Goal: Transaction & Acquisition: Book appointment/travel/reservation

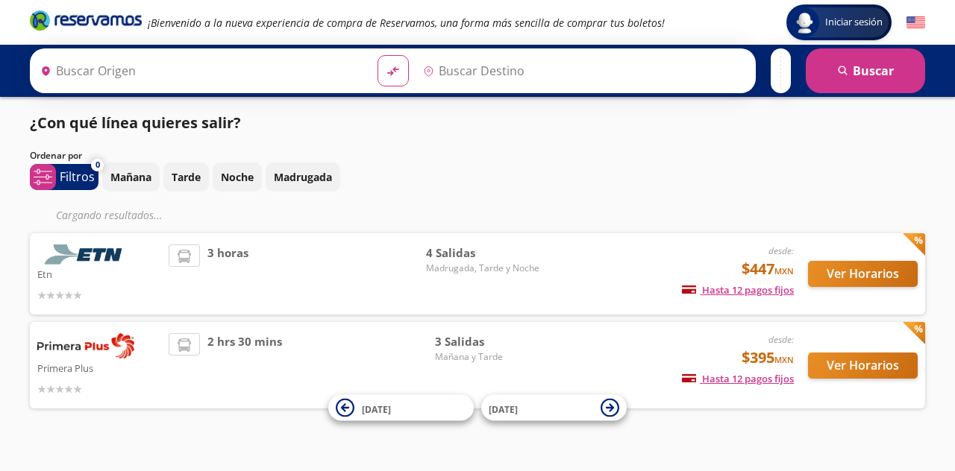
type input "Querétaro, Querétaro"
type input "[GEOGRAPHIC_DATA], [GEOGRAPHIC_DATA]"
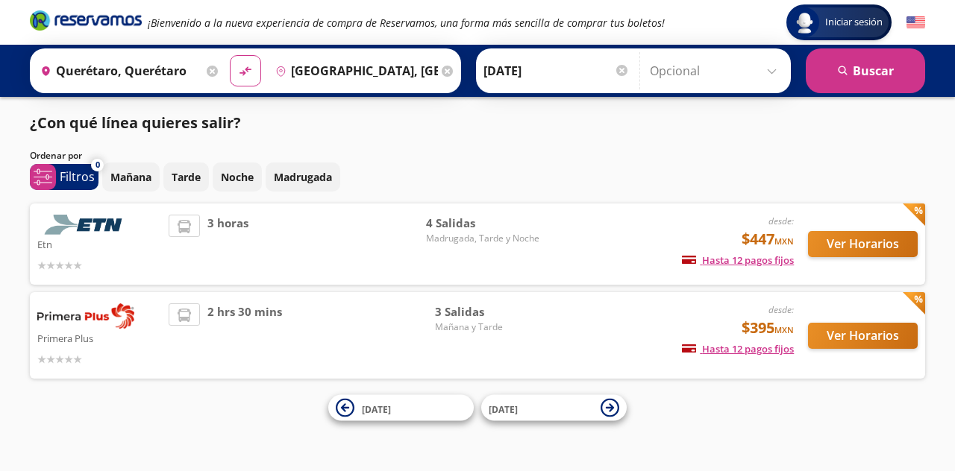
click at [451, 300] on div "Primera Plus desde: $395 MXN Hasta 12 pagos fijos Pagos fijos en compras mayore…" at bounding box center [477, 335] width 895 height 87
click at [884, 330] on button "Ver Horarios" at bounding box center [863, 336] width 110 height 26
click at [837, 247] on button "Ver Horarios" at bounding box center [863, 244] width 110 height 26
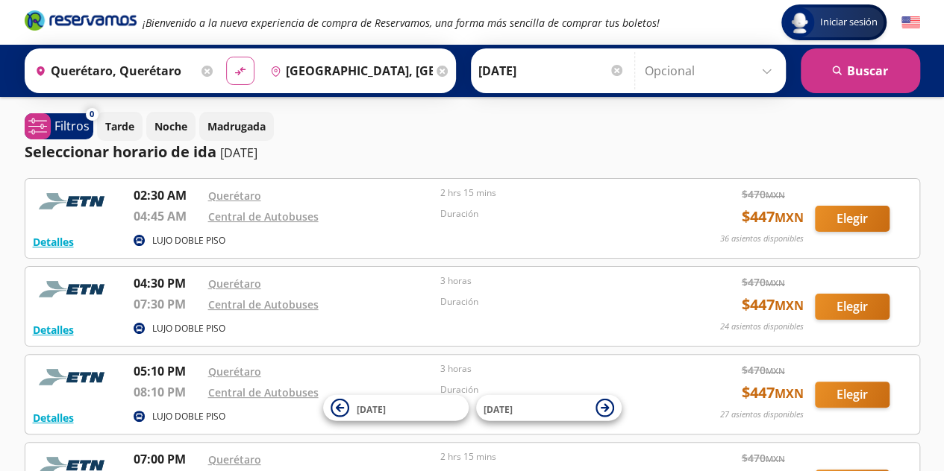
click at [248, 75] on button "material-symbols:compare-arrows-rounded" at bounding box center [240, 71] width 28 height 28
type input "Guanajuato, Guanajuato"
type input "Querétaro, Querétaro"
click at [113, 67] on input "Guanajuato, Guanajuato" at bounding box center [113, 70] width 169 height 37
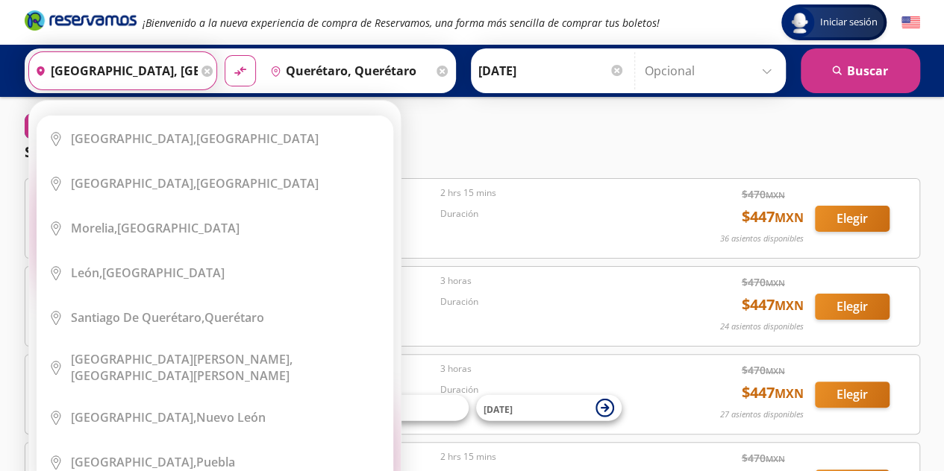
click at [201, 68] on icon at bounding box center [206, 71] width 11 height 11
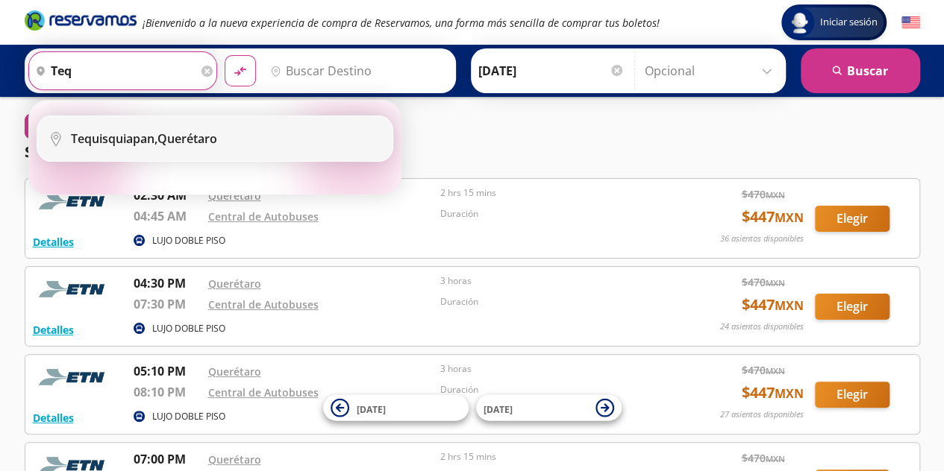
click at [157, 131] on b "Tequisquiapan," at bounding box center [114, 139] width 87 height 16
type input "Tequisquiapan, [GEOGRAPHIC_DATA]"
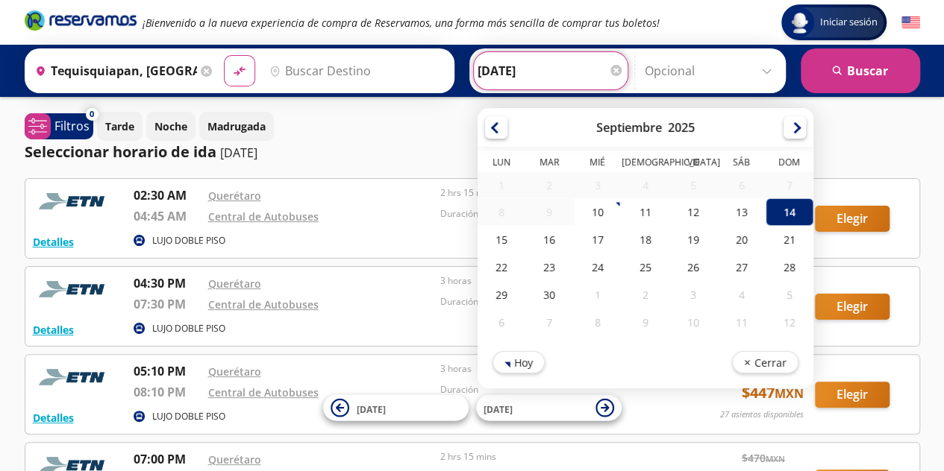
click at [546, 71] on input "14-Sep-25" at bounding box center [550, 70] width 146 height 37
click at [498, 239] on div "15" at bounding box center [501, 240] width 48 height 28
type input "15-Sep-25"
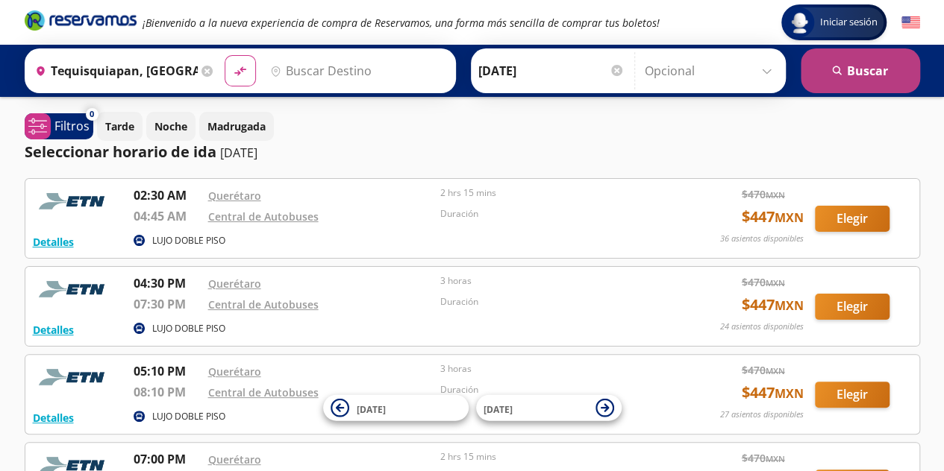
click at [843, 87] on button "search [GEOGRAPHIC_DATA]" at bounding box center [859, 70] width 119 height 45
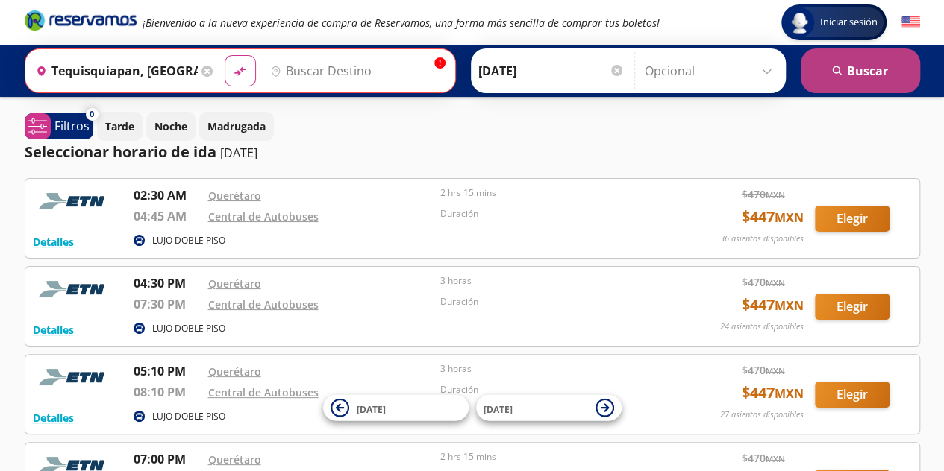
click at [841, 69] on icon "search" at bounding box center [837, 71] width 11 height 11
click at [885, 60] on button "search [GEOGRAPHIC_DATA]" at bounding box center [859, 70] width 119 height 45
click at [366, 77] on input "Destino" at bounding box center [355, 70] width 183 height 37
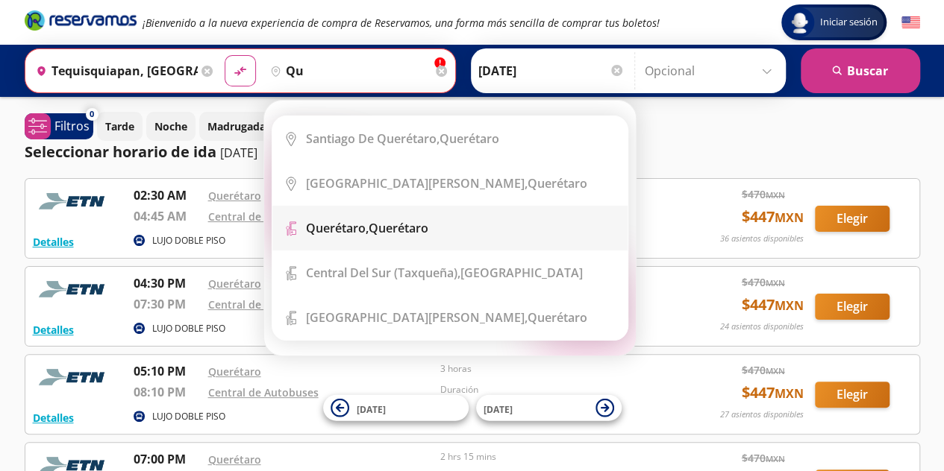
click at [395, 224] on div "Querétaro, Querétaro" at bounding box center [367, 228] width 122 height 16
type input "Querétaro, Querétaro"
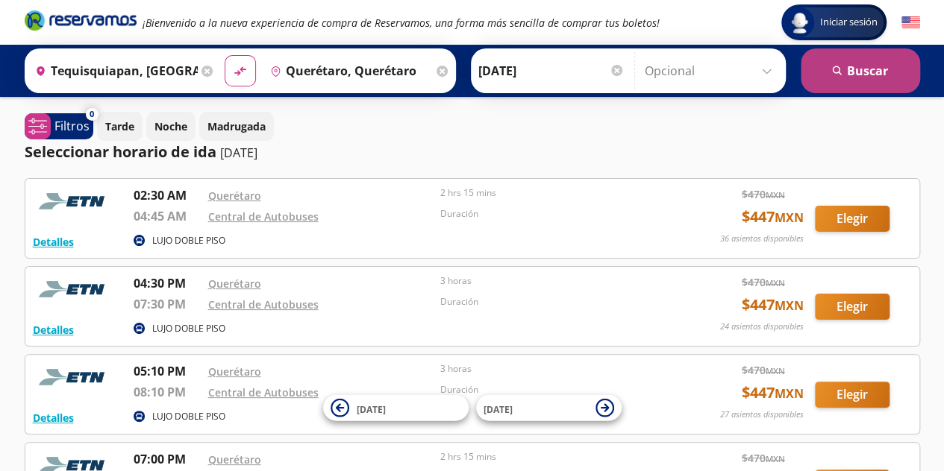
click at [833, 71] on icon "submit" at bounding box center [836, 70] width 9 height 9
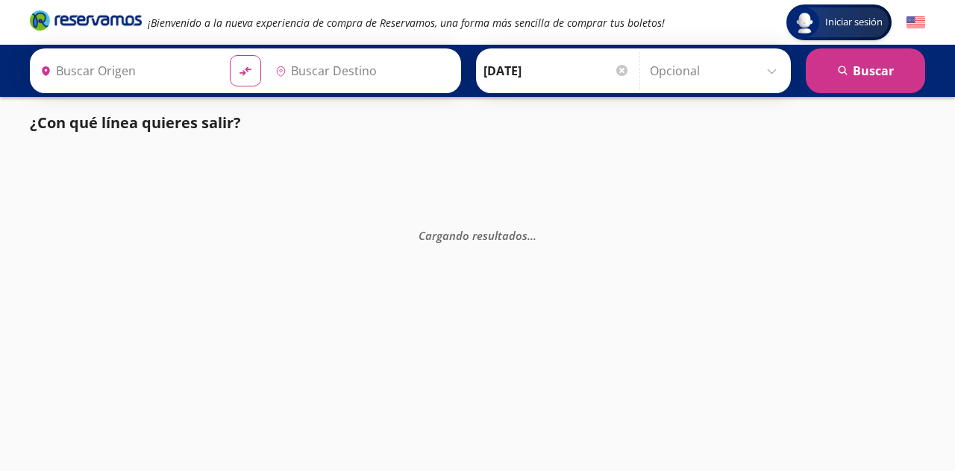
type input "Tequisquiapan, [GEOGRAPHIC_DATA]"
type input "Querétaro, Querétaro"
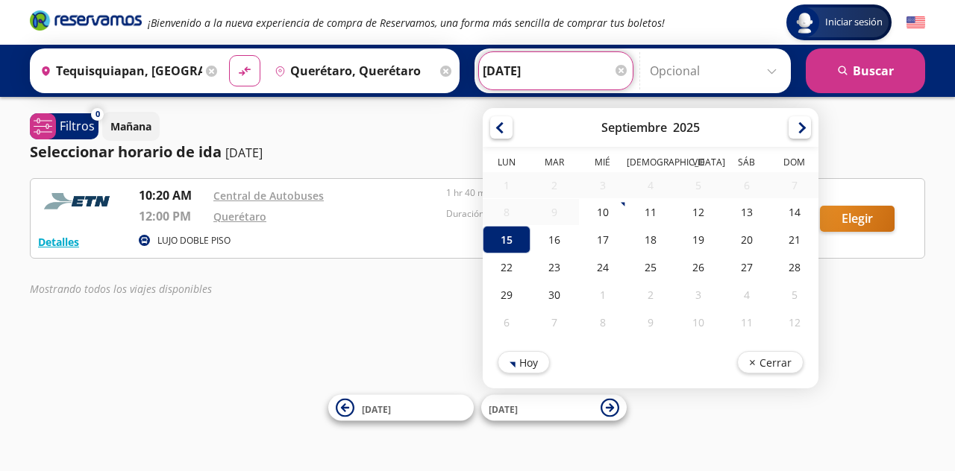
click at [518, 71] on input "15-Sep-25" at bounding box center [556, 70] width 146 height 37
click at [778, 213] on div "14" at bounding box center [795, 212] width 48 height 28
type input "14-Sep-25"
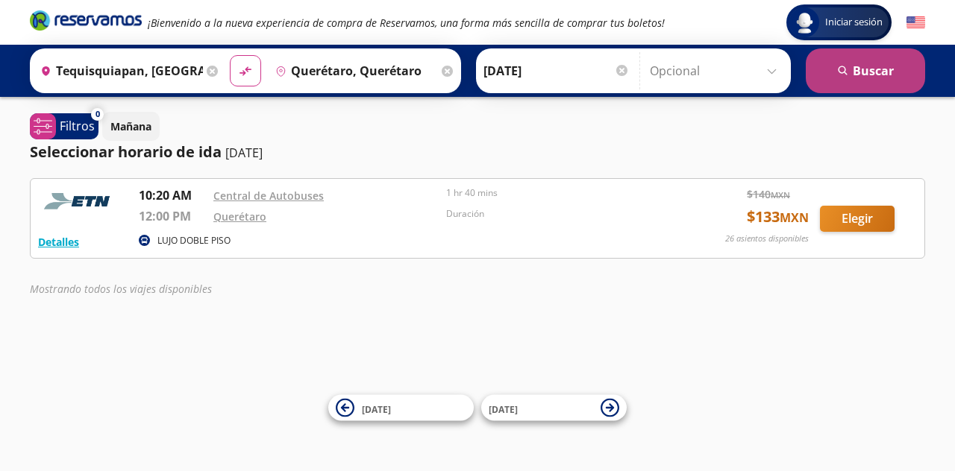
click at [869, 87] on button "search [GEOGRAPHIC_DATA]" at bounding box center [865, 70] width 119 height 45
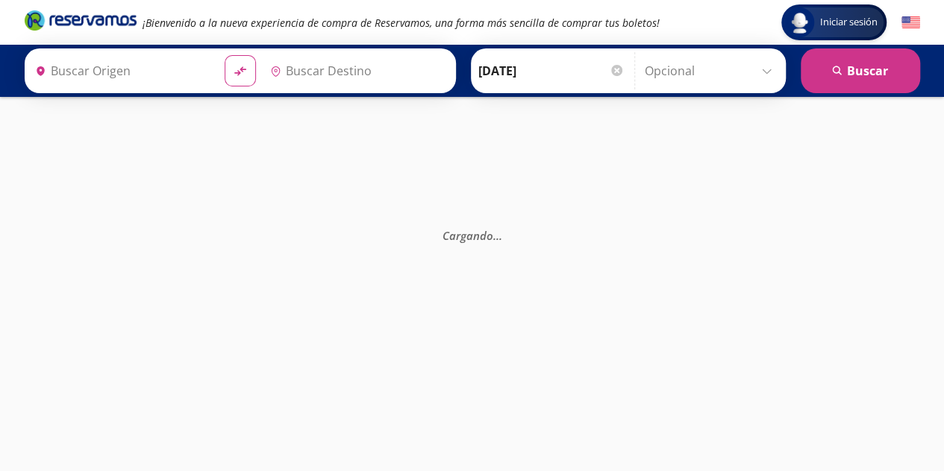
type input "Querétaro, Querétaro"
type input "Tequisquiapan, [GEOGRAPHIC_DATA]"
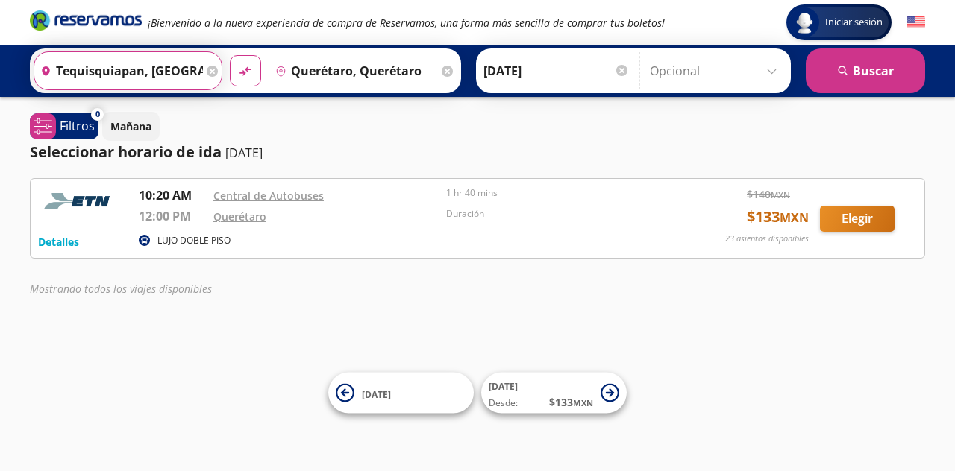
click at [197, 69] on input "Tequisquiapan, [GEOGRAPHIC_DATA]" at bounding box center [118, 70] width 169 height 37
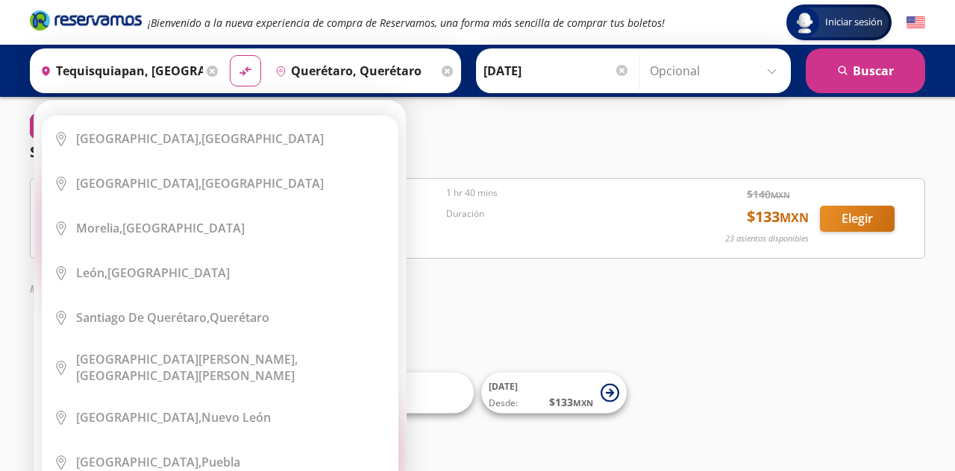
click at [210, 72] on icon at bounding box center [212, 71] width 11 height 11
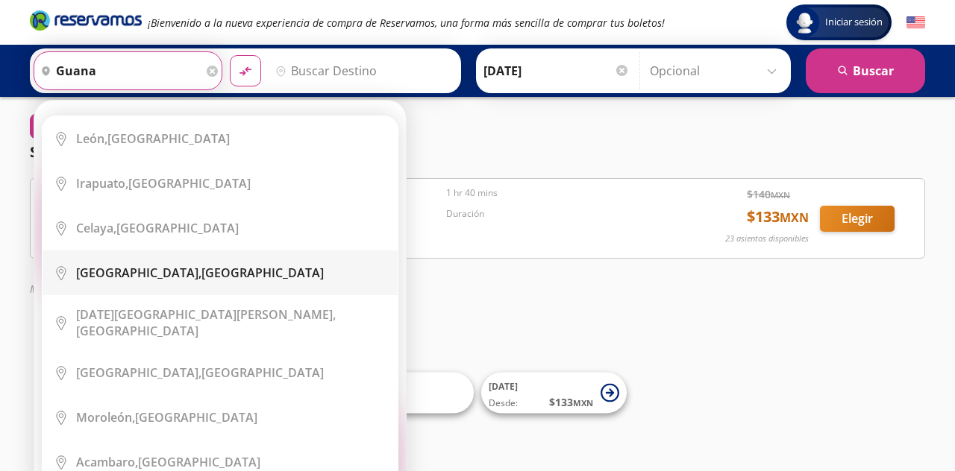
click at [225, 273] on div "Guanajuato, Guanajuato" at bounding box center [231, 273] width 310 height 16
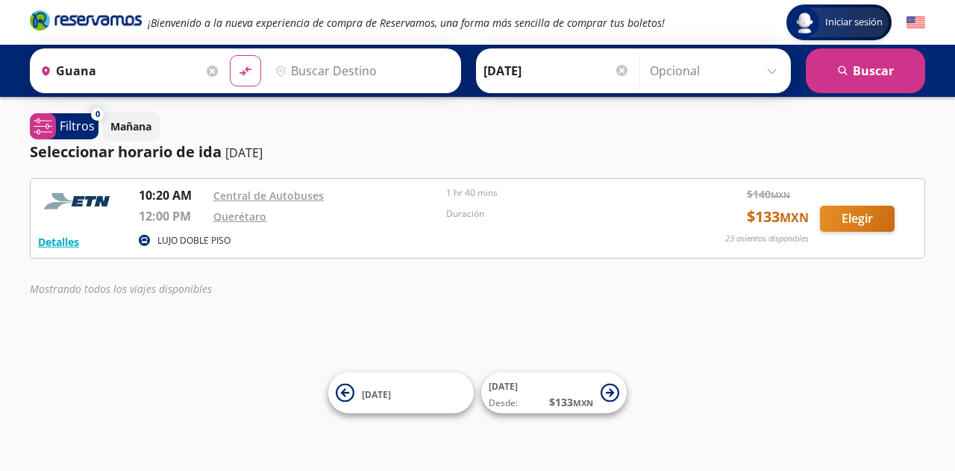
type input "Guanajuato, Guanajuato"
click at [306, 73] on input "Destino" at bounding box center [361, 70] width 184 height 37
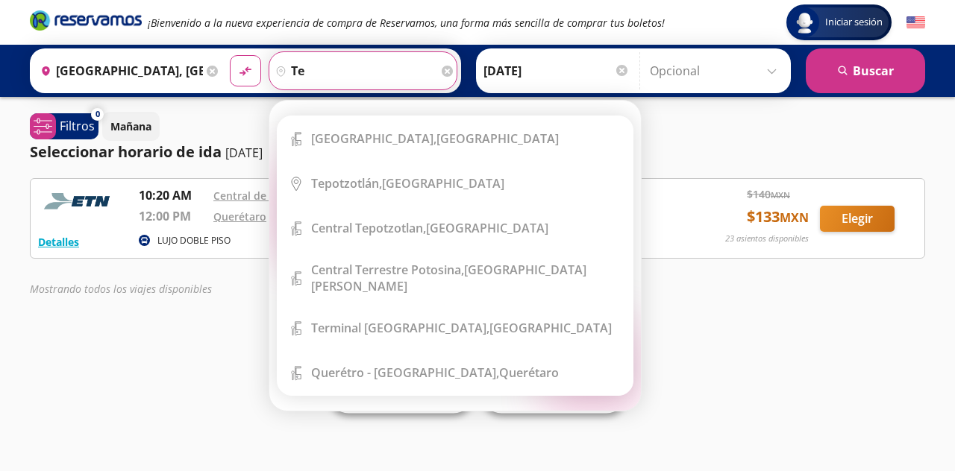
type input "t"
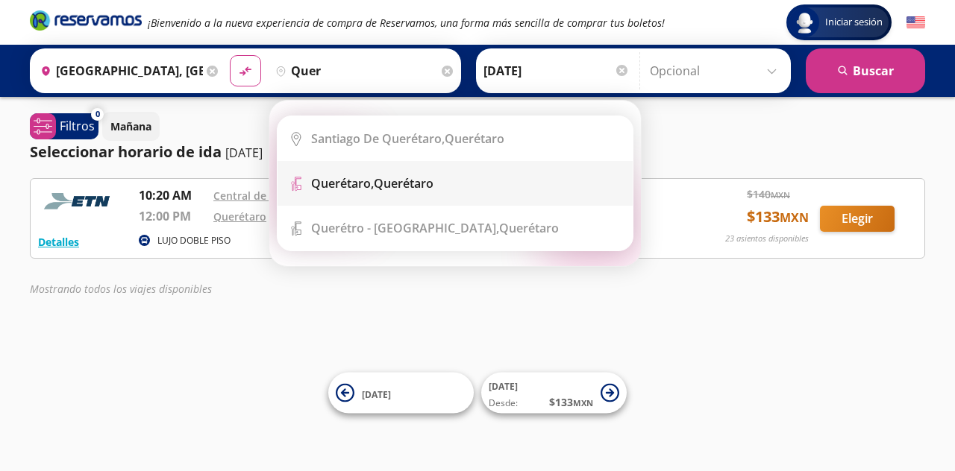
click at [409, 169] on li "Terminal Icon" at bounding box center [455, 183] width 355 height 45
type input "Querétaro, Querétaro"
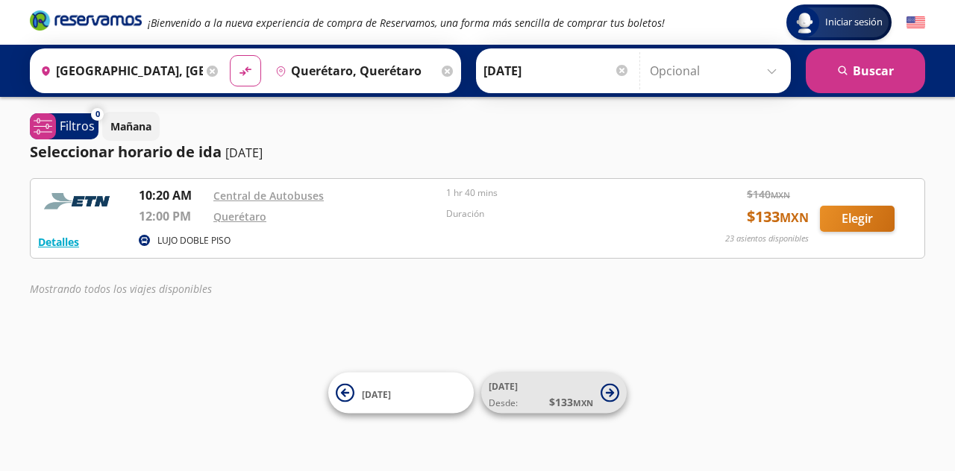
click at [615, 393] on icon at bounding box center [610, 393] width 19 height 19
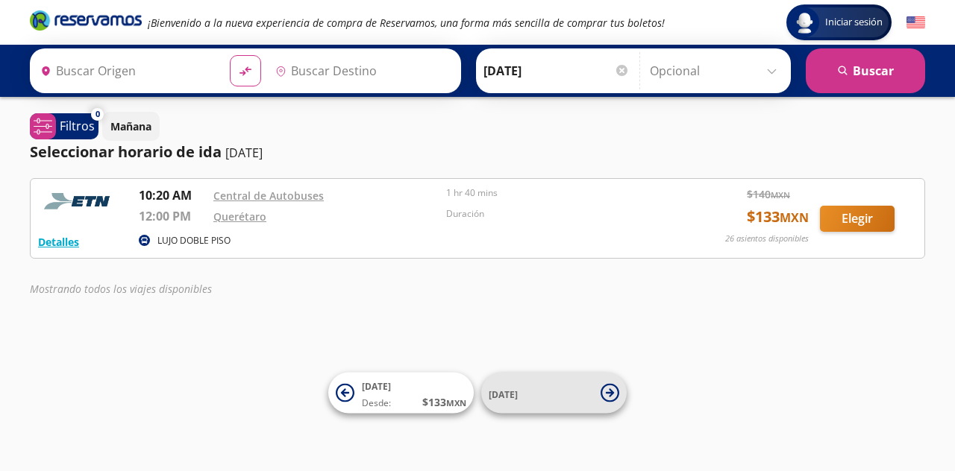
type input "Tequisquiapan, [GEOGRAPHIC_DATA]"
type input "Querétaro, Querétaro"
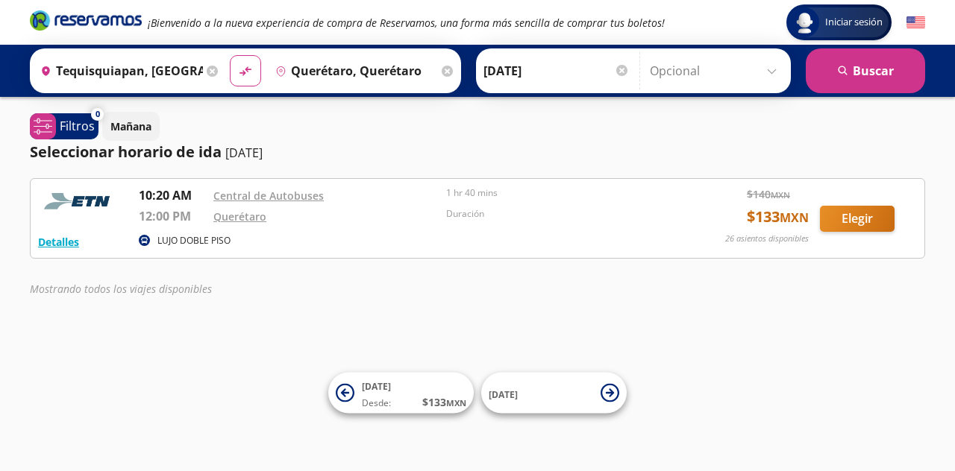
click at [212, 74] on icon at bounding box center [212, 71] width 11 height 11
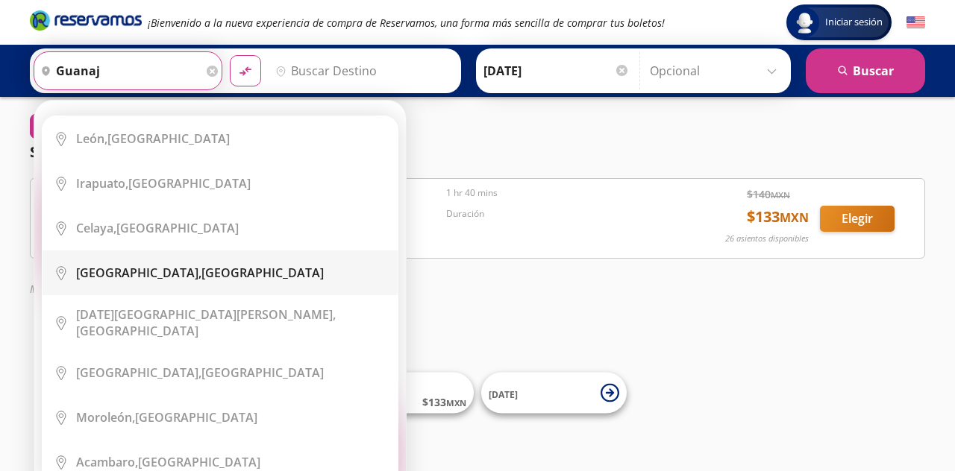
click at [191, 258] on li "City Icon Guanajuato, Guanajuato" at bounding box center [220, 273] width 355 height 45
type input "Guanajuato, Guanajuato"
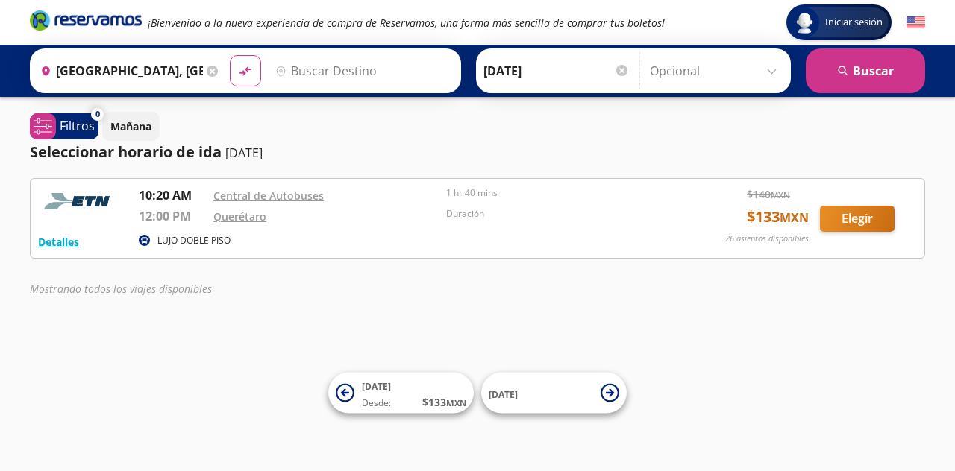
click at [322, 65] on input "Destino" at bounding box center [361, 70] width 184 height 37
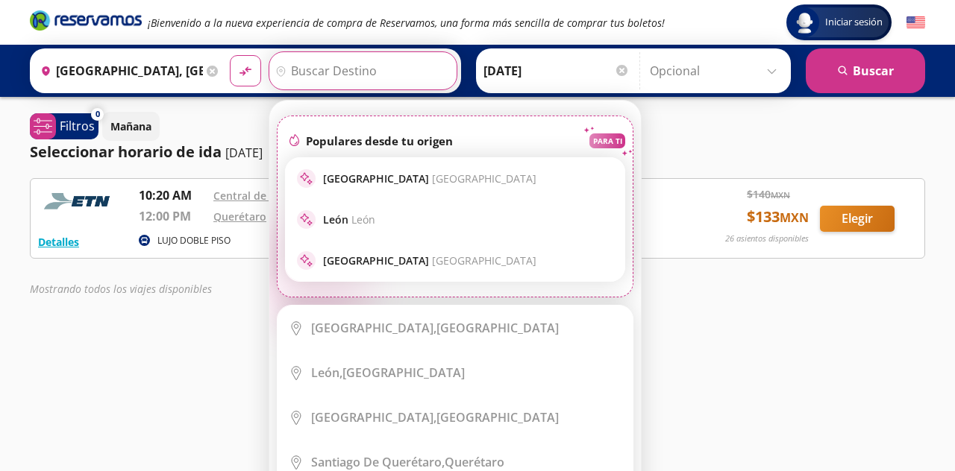
type input "t"
type input "g"
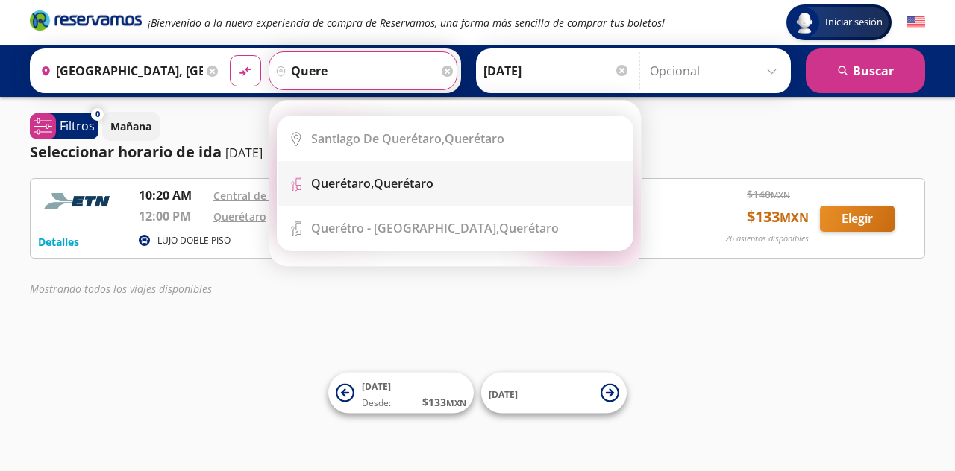
click at [354, 175] on b "Querétaro," at bounding box center [342, 183] width 63 height 16
type input "Querétaro, Querétaro"
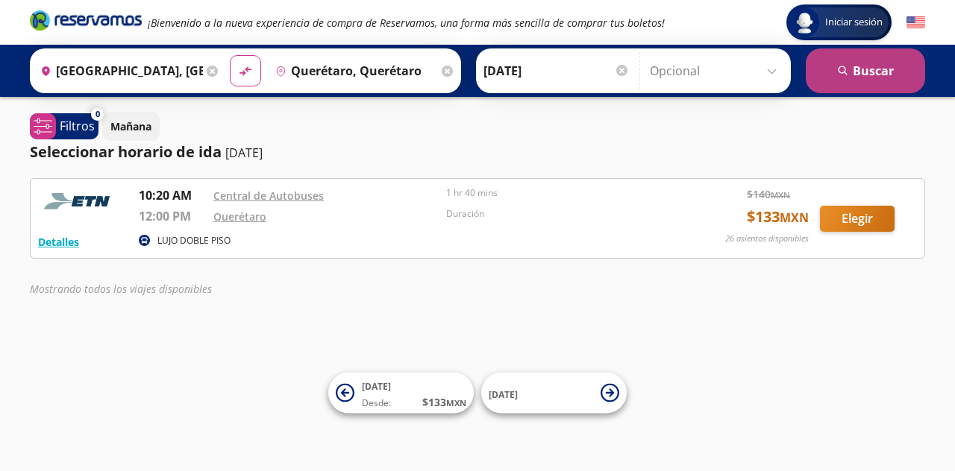
click at [856, 64] on button "search [GEOGRAPHIC_DATA]" at bounding box center [865, 70] width 119 height 45
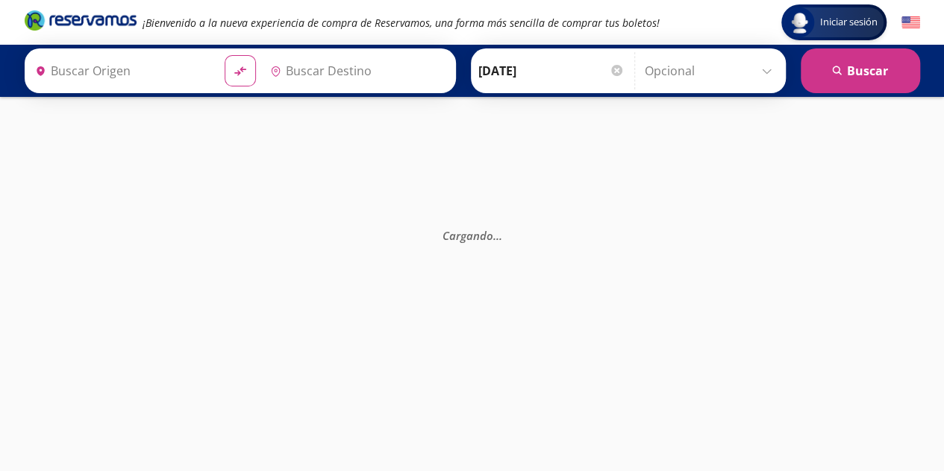
type input "Querétaro, Querétaro"
type input "Guanajuato, Guanajuato"
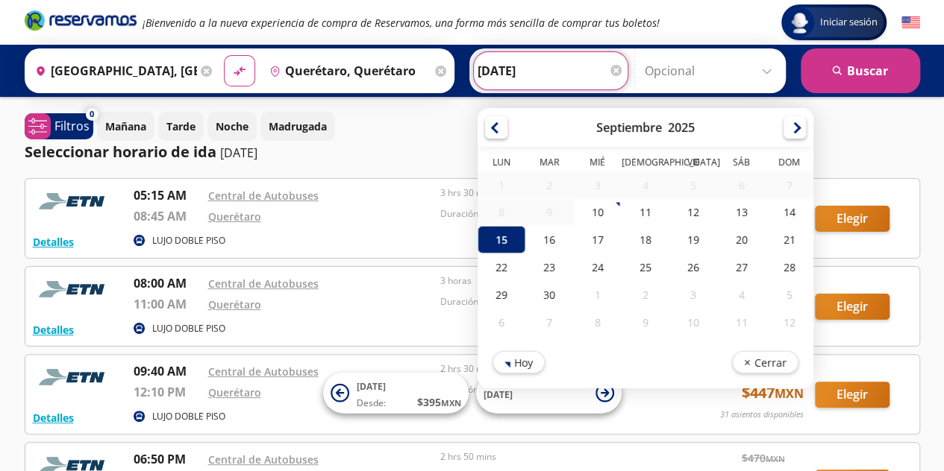
click at [507, 69] on input "15-Sep-25" at bounding box center [550, 70] width 146 height 37
click at [369, 113] on div "Mañana Tarde Noche Madrugada" at bounding box center [508, 126] width 823 height 29
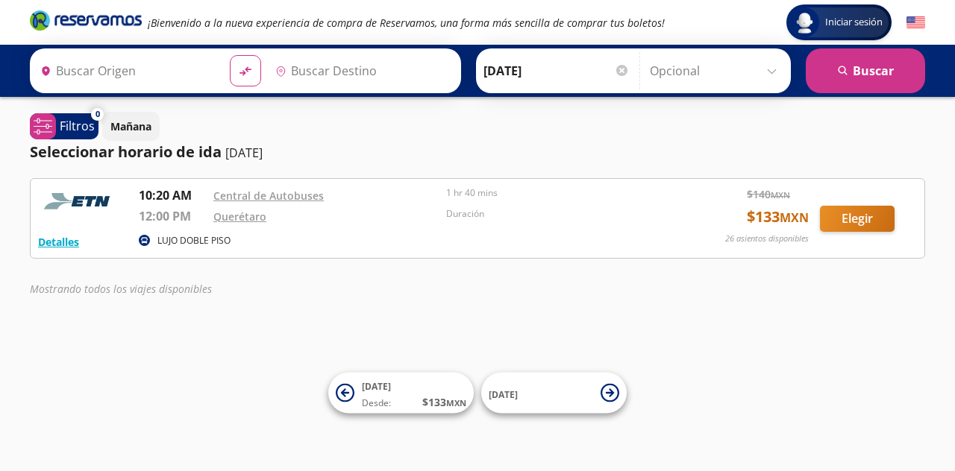
type input "Querétaro, Querétaro"
type input "Tequisquiapan, [GEOGRAPHIC_DATA]"
click at [207, 69] on icon at bounding box center [212, 71] width 11 height 11
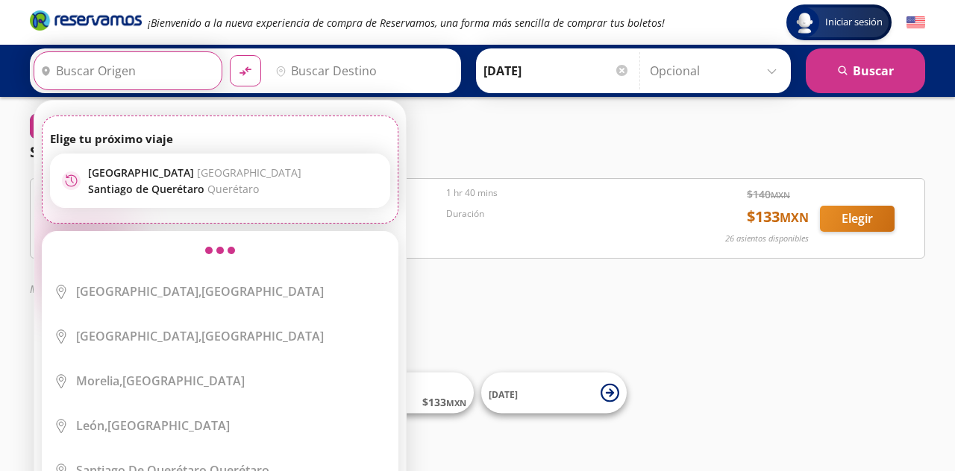
click at [169, 71] on input "Origen" at bounding box center [126, 70] width 184 height 37
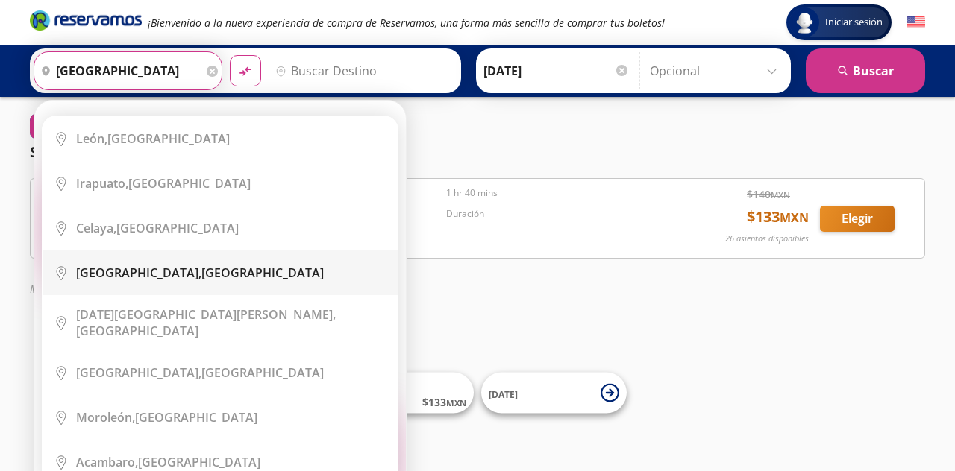
click at [216, 269] on div "Guanajuato, Guanajuato" at bounding box center [200, 273] width 248 height 16
type input "Guanajuato, Guanajuato"
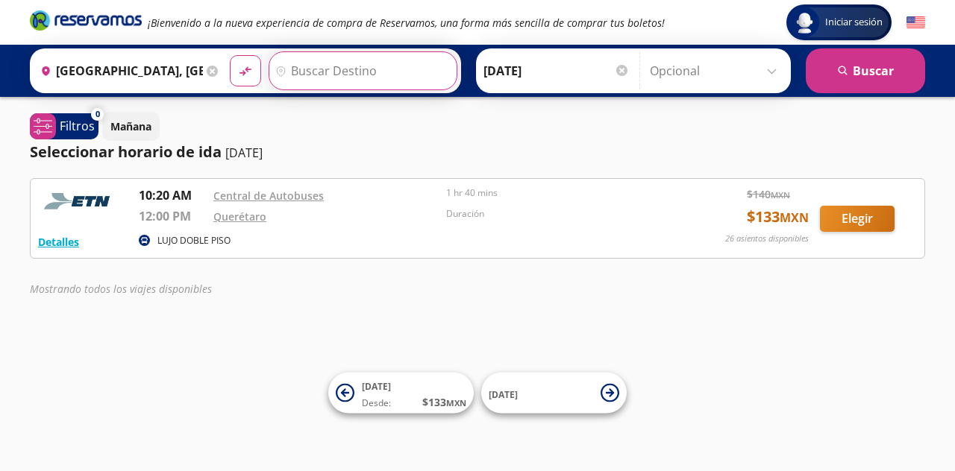
click at [357, 63] on input "Destino" at bounding box center [361, 70] width 184 height 37
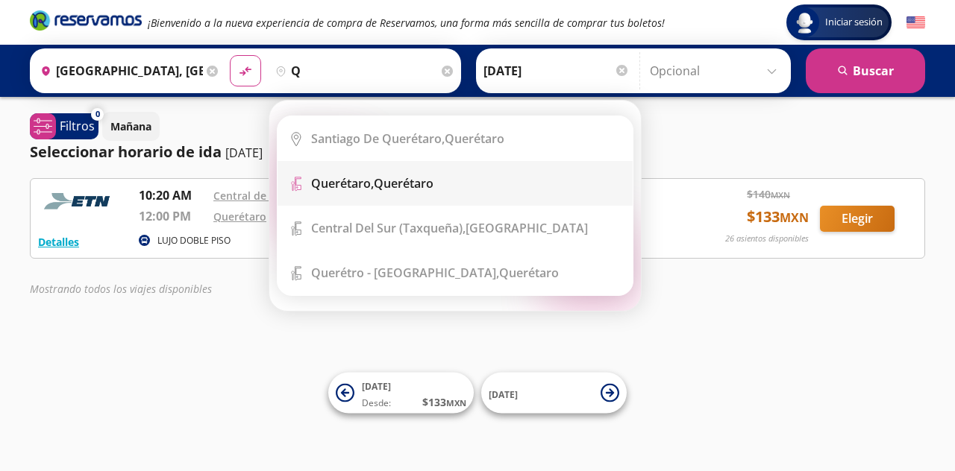
click at [398, 181] on div "Querétaro, Querétaro" at bounding box center [372, 183] width 122 height 16
type input "Querétaro, Querétaro"
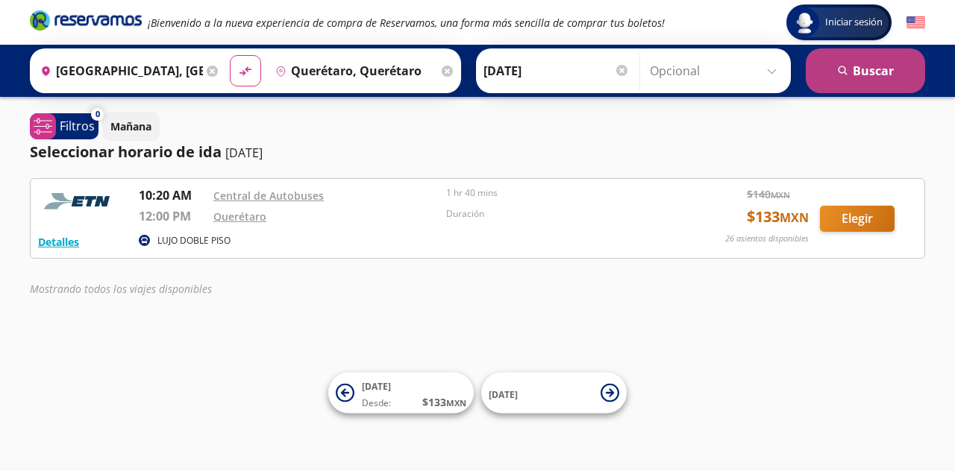
click at [865, 60] on button "search [GEOGRAPHIC_DATA]" at bounding box center [865, 70] width 119 height 45
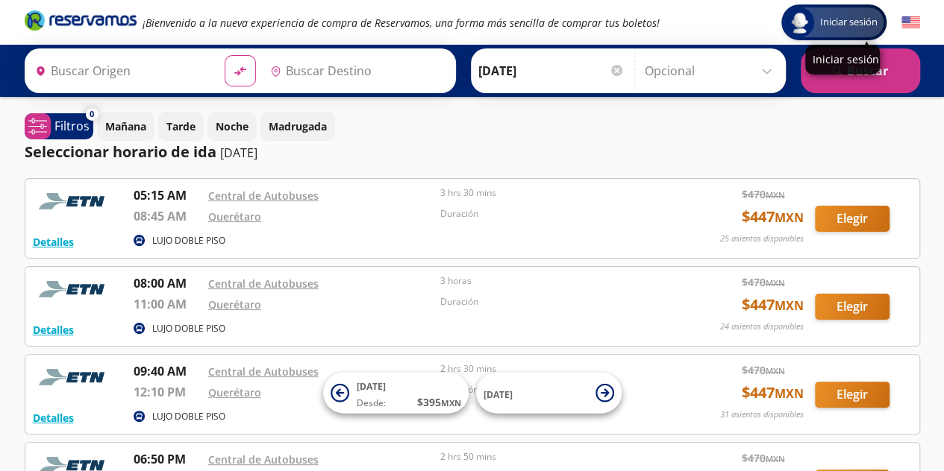
type input "Guanajuato, Guanajuato"
type input "Querétaro, Querétaro"
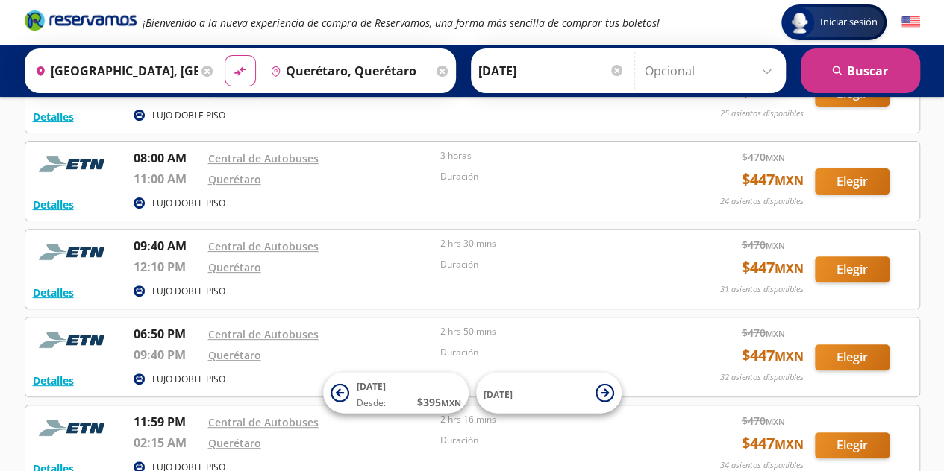
scroll to position [149, 0]
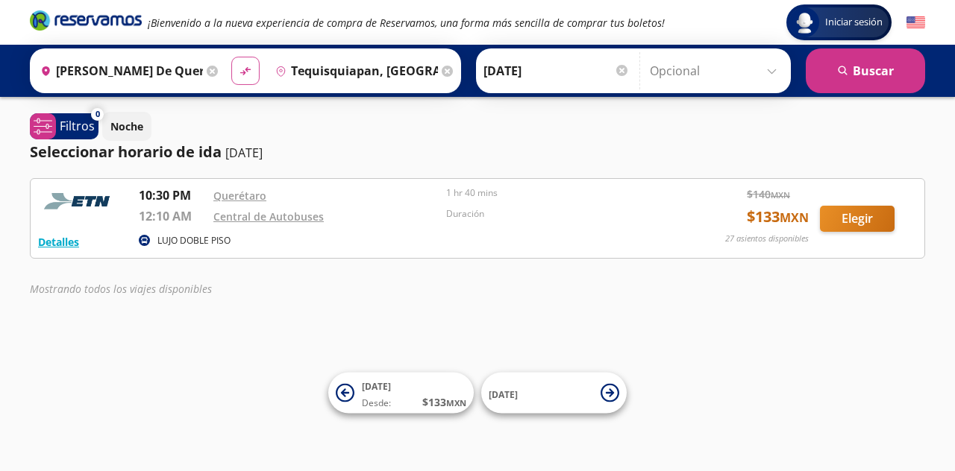
click at [241, 60] on button "material-symbols:compare-arrows-rounded" at bounding box center [245, 71] width 28 height 28
type input "Tequisquiapan, [GEOGRAPHIC_DATA]"
type input "[PERSON_NAME] de Querétaro, [GEOGRAPHIC_DATA]"
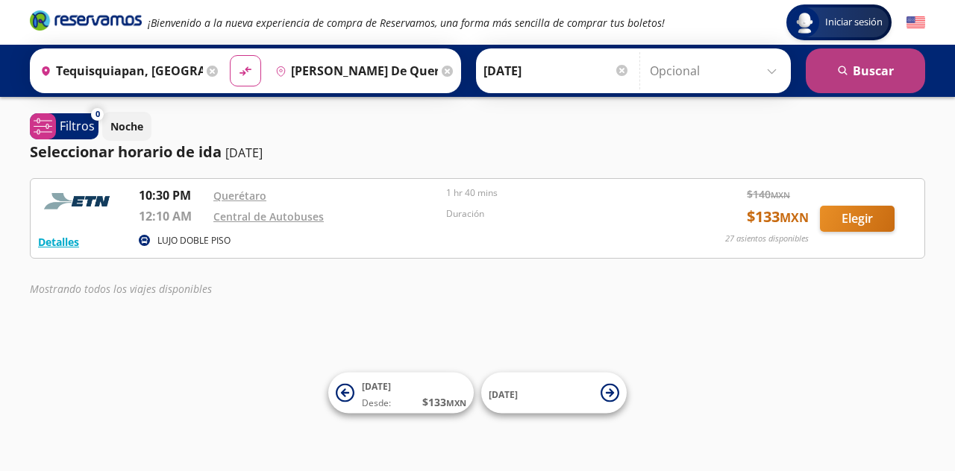
click at [886, 60] on button "search [GEOGRAPHIC_DATA]" at bounding box center [865, 70] width 119 height 45
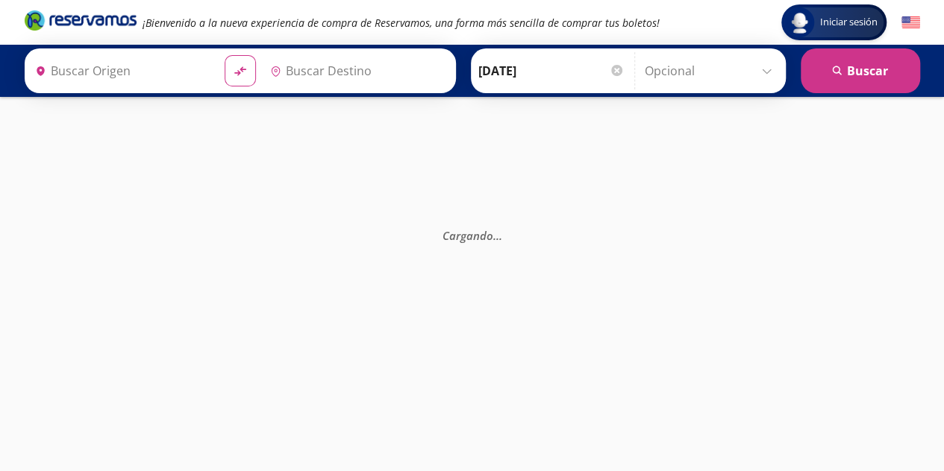
type input "Tequisquiapan, [GEOGRAPHIC_DATA]"
type input "[PERSON_NAME] de Querétaro, [GEOGRAPHIC_DATA]"
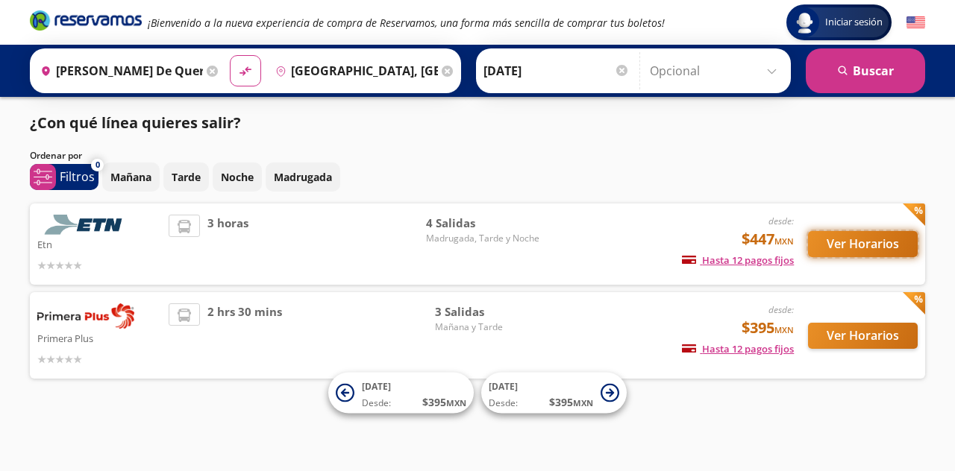
click at [844, 247] on button "Ver Horarios" at bounding box center [863, 244] width 110 height 26
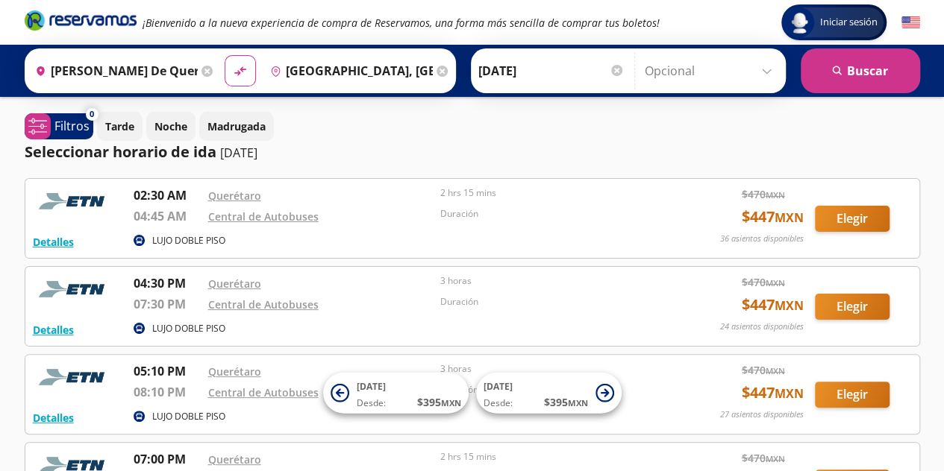
scroll to position [75, 0]
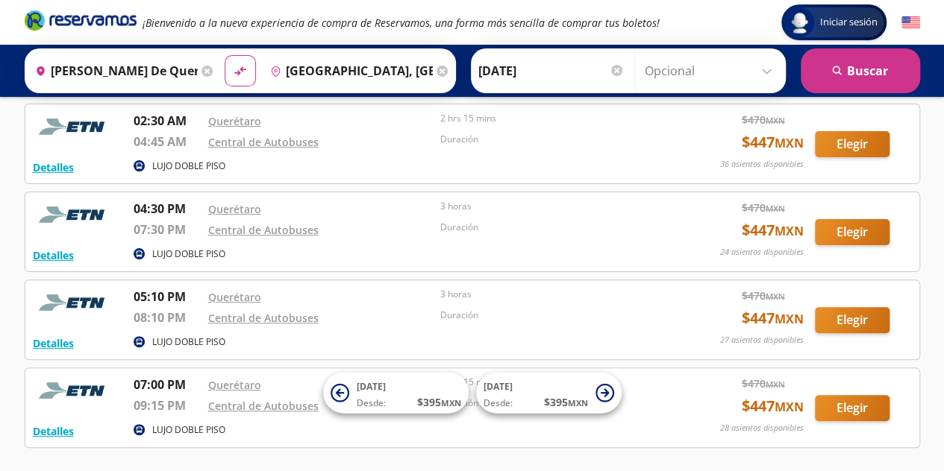
drag, startPoint x: 339, startPoint y: 231, endPoint x: 346, endPoint y: 220, distance: 13.4
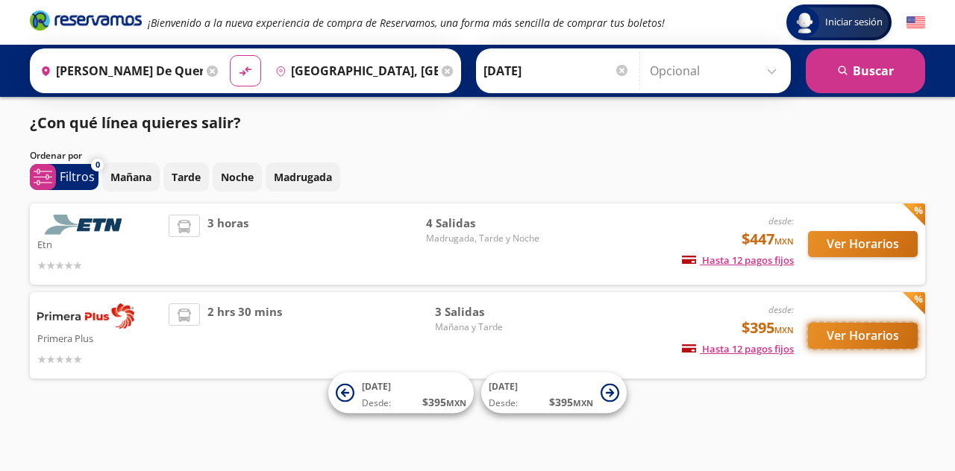
click at [847, 331] on button "Ver Horarios" at bounding box center [863, 336] width 110 height 26
click at [833, 330] on button "Ver Horarios" at bounding box center [863, 336] width 110 height 26
click at [301, 239] on div "3 horas" at bounding box center [297, 244] width 257 height 59
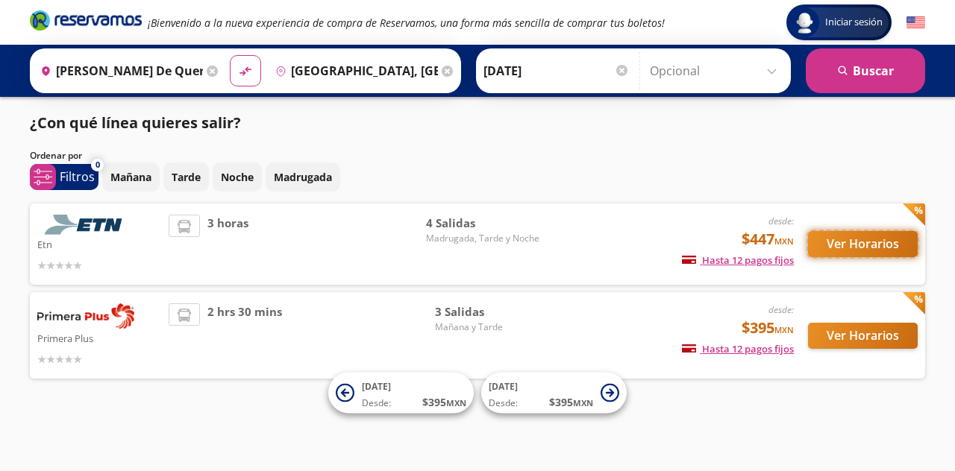
click at [819, 245] on button "Ver Horarios" at bounding box center [863, 244] width 110 height 26
